Goal: Go to known website: Access a specific website the user already knows

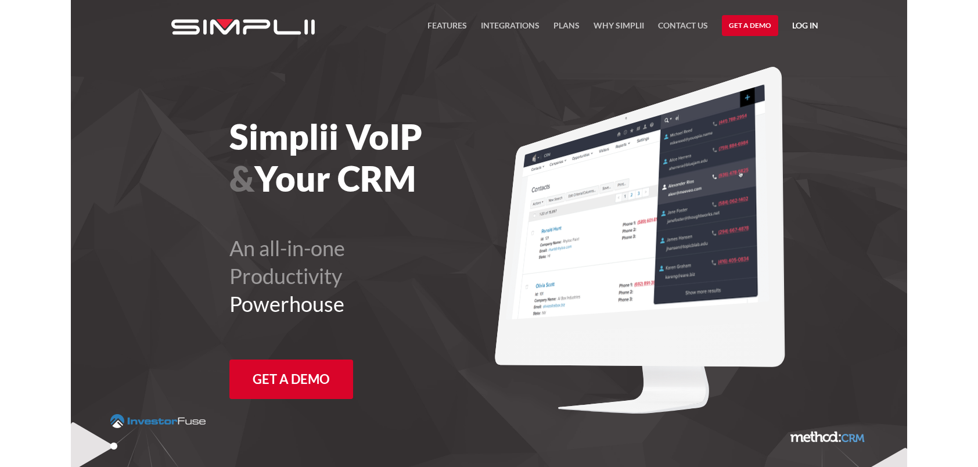
click at [811, 27] on link "Log in" at bounding box center [805, 27] width 26 height 17
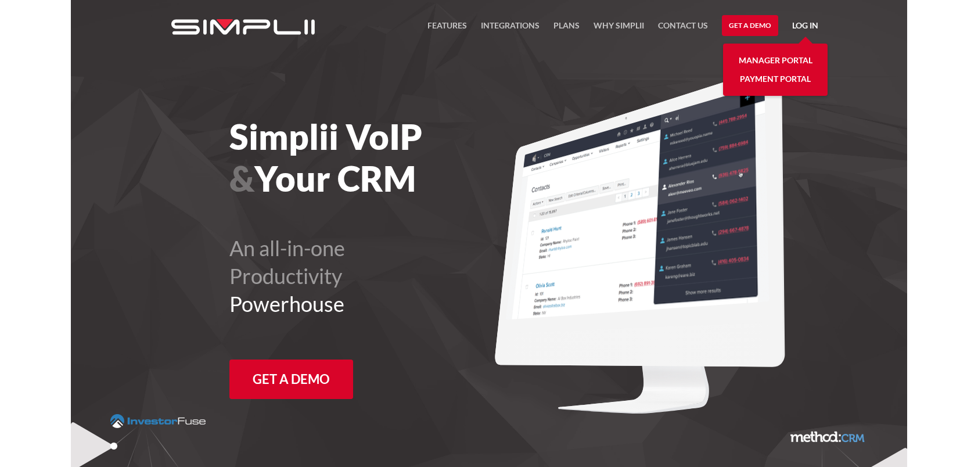
click at [776, 60] on link "Manager Portal" at bounding box center [776, 60] width 74 height 19
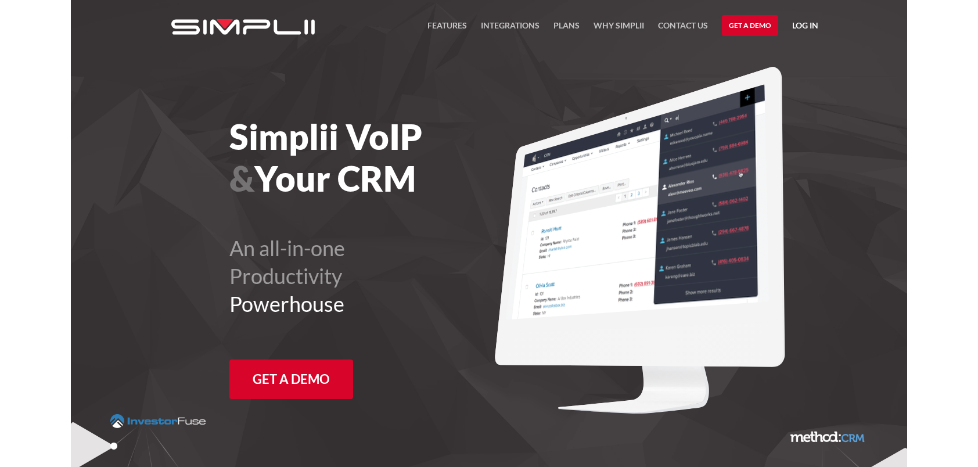
click at [806, 21] on link "Log in" at bounding box center [805, 27] width 26 height 17
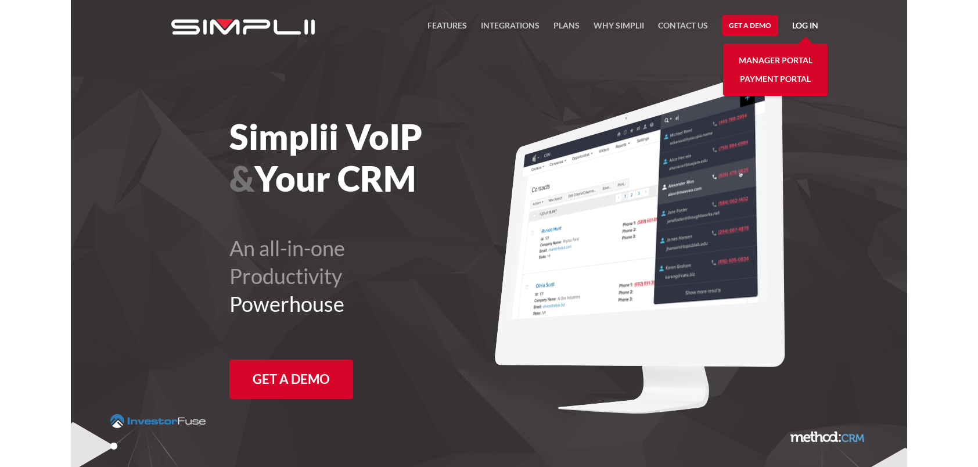
click at [793, 74] on link "Payment Portal" at bounding box center [775, 79] width 71 height 19
